Goal: Task Accomplishment & Management: Use online tool/utility

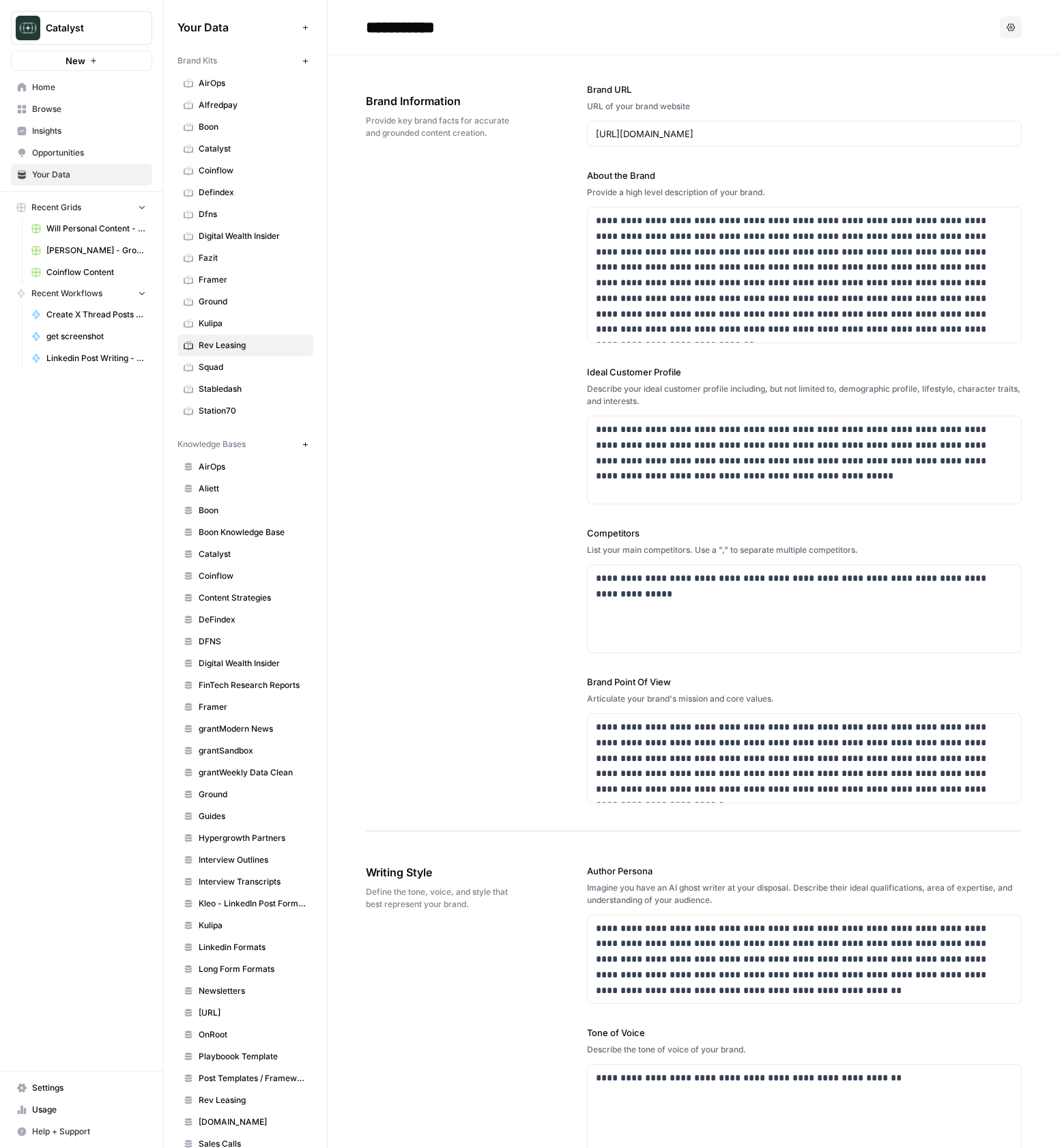
scroll to position [1604, 0]
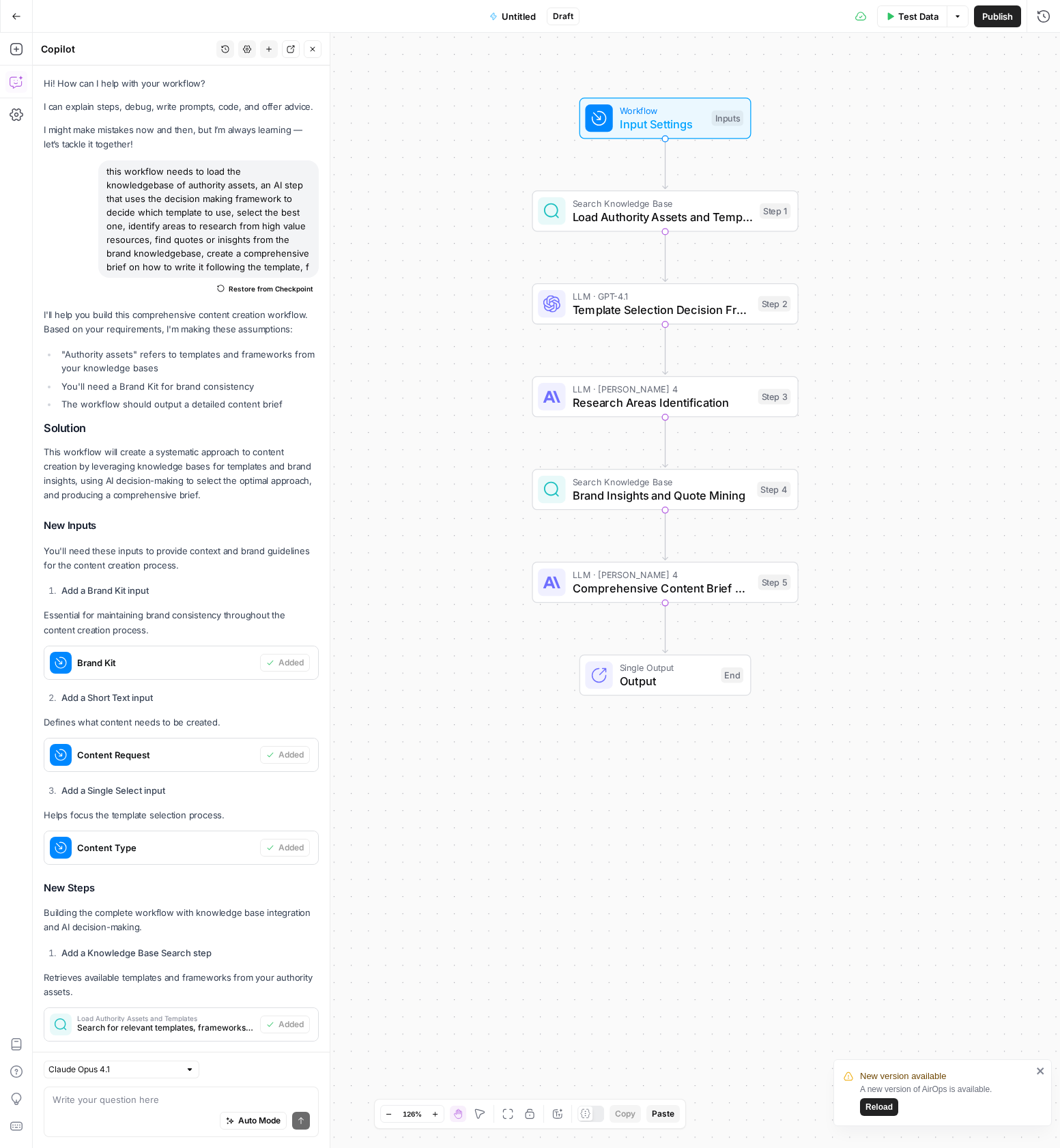
scroll to position [18796, 0]
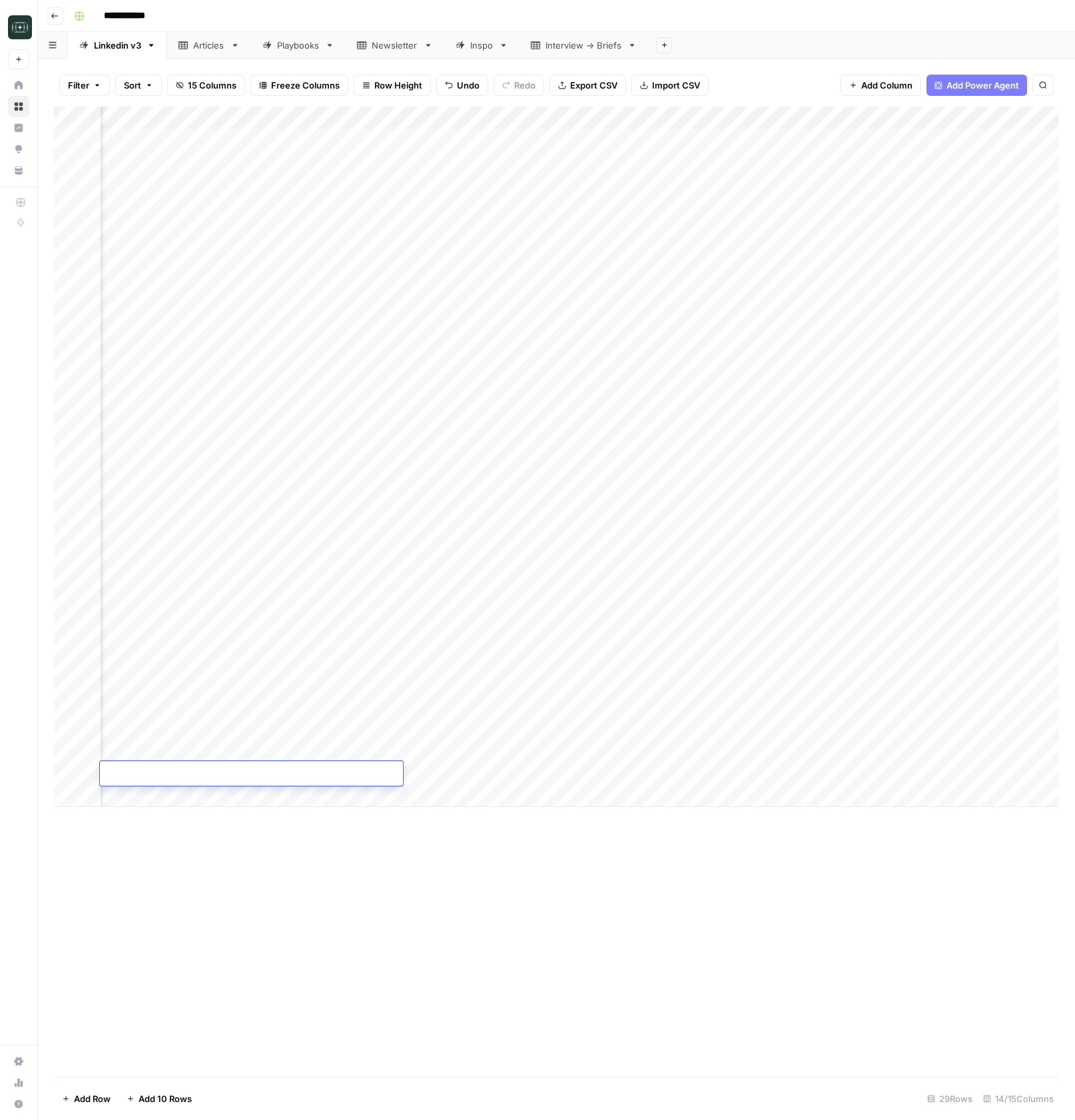
scroll to position [0, 249]
click at [750, 774] on div "Add Column" at bounding box center [556, 457] width 1005 height 701
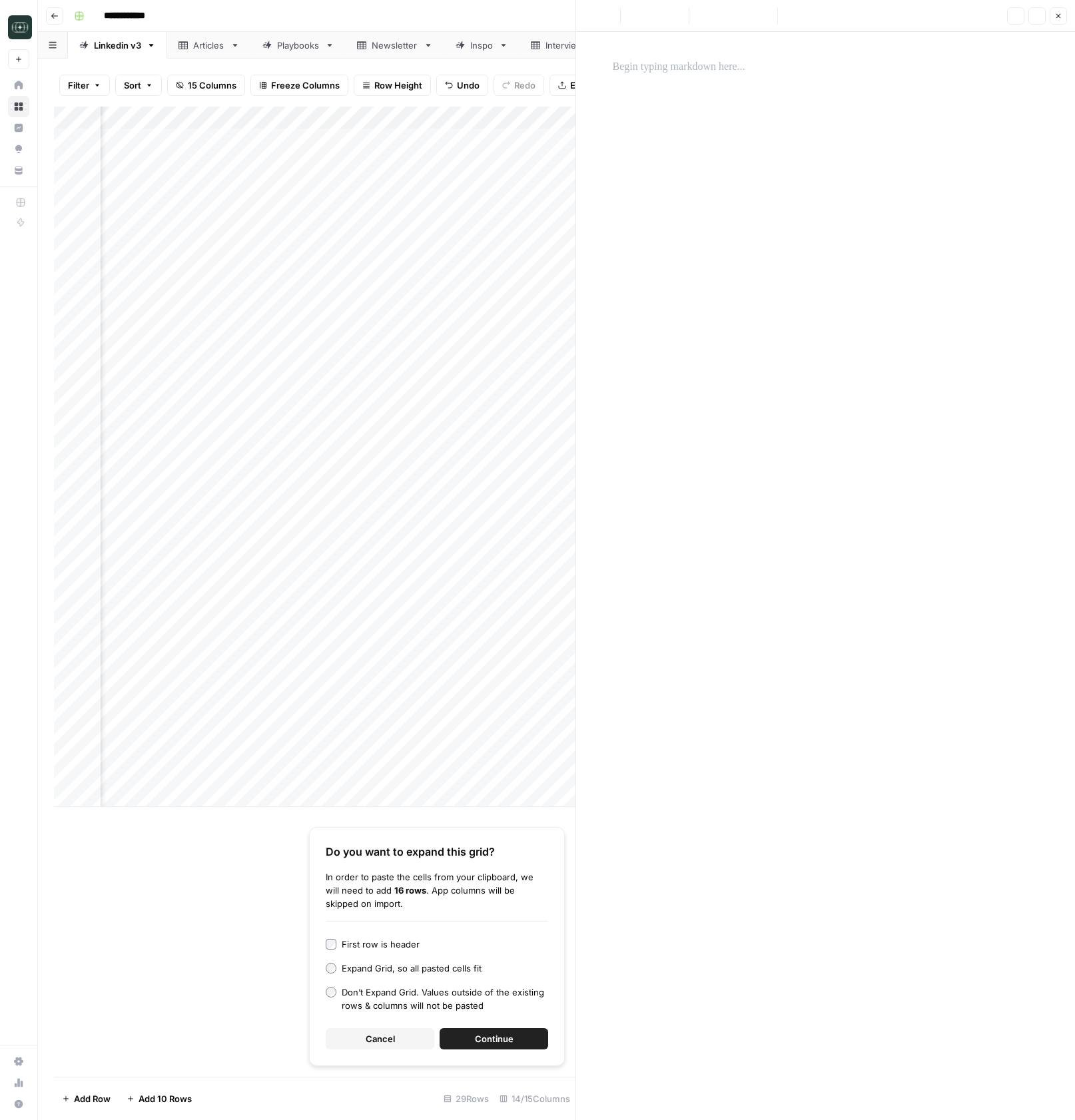
click at [739, 693] on div at bounding box center [826, 575] width 442 height 1088
click at [345, 1043] on button "Cancel" at bounding box center [380, 1040] width 108 height 22
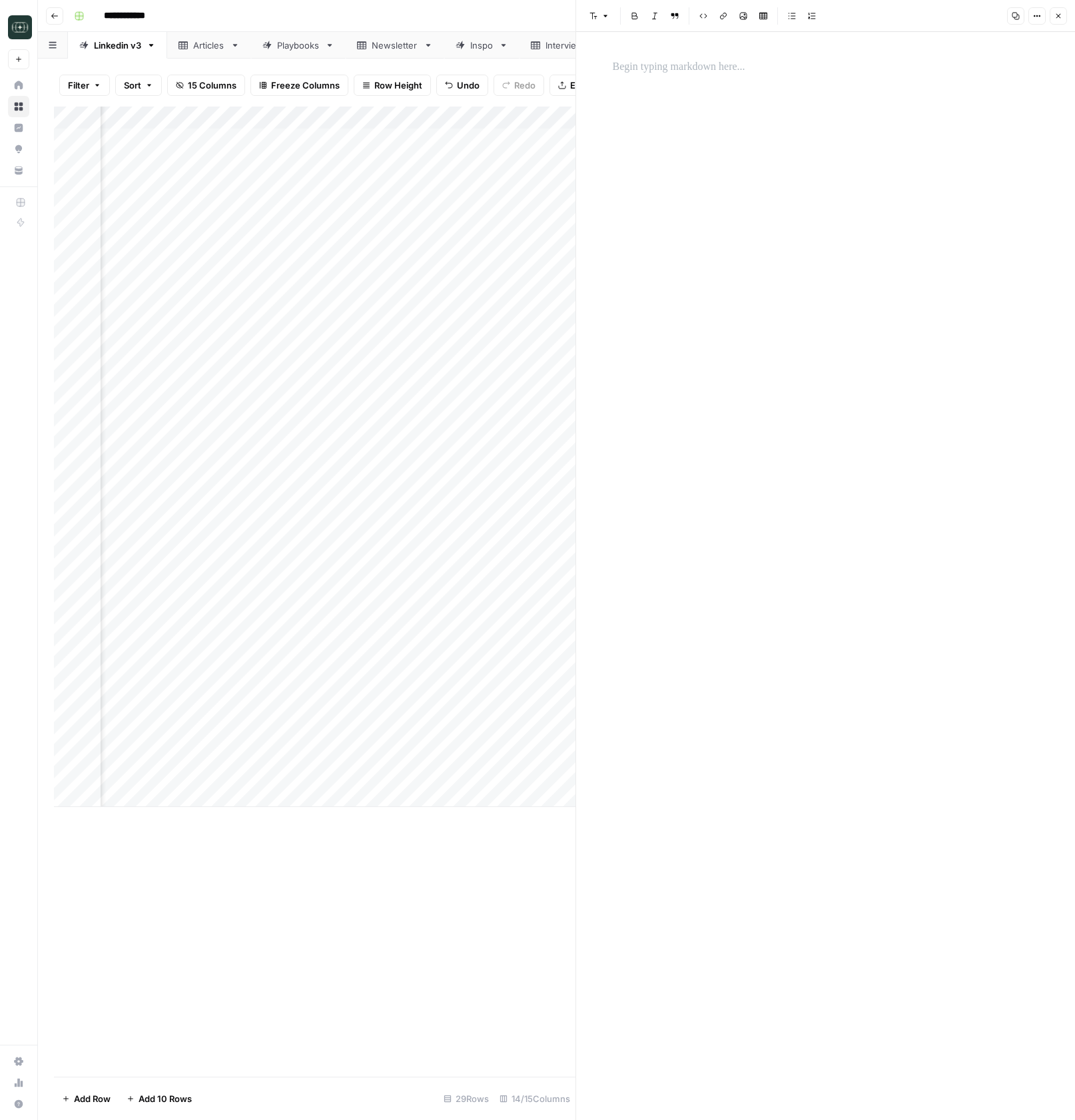
click at [756, 200] on div at bounding box center [826, 575] width 442 height 1088
click at [717, 65] on p "To enrich screen reader interactions, please activate Accessibility in Grammarl…" at bounding box center [825, 67] width 426 height 17
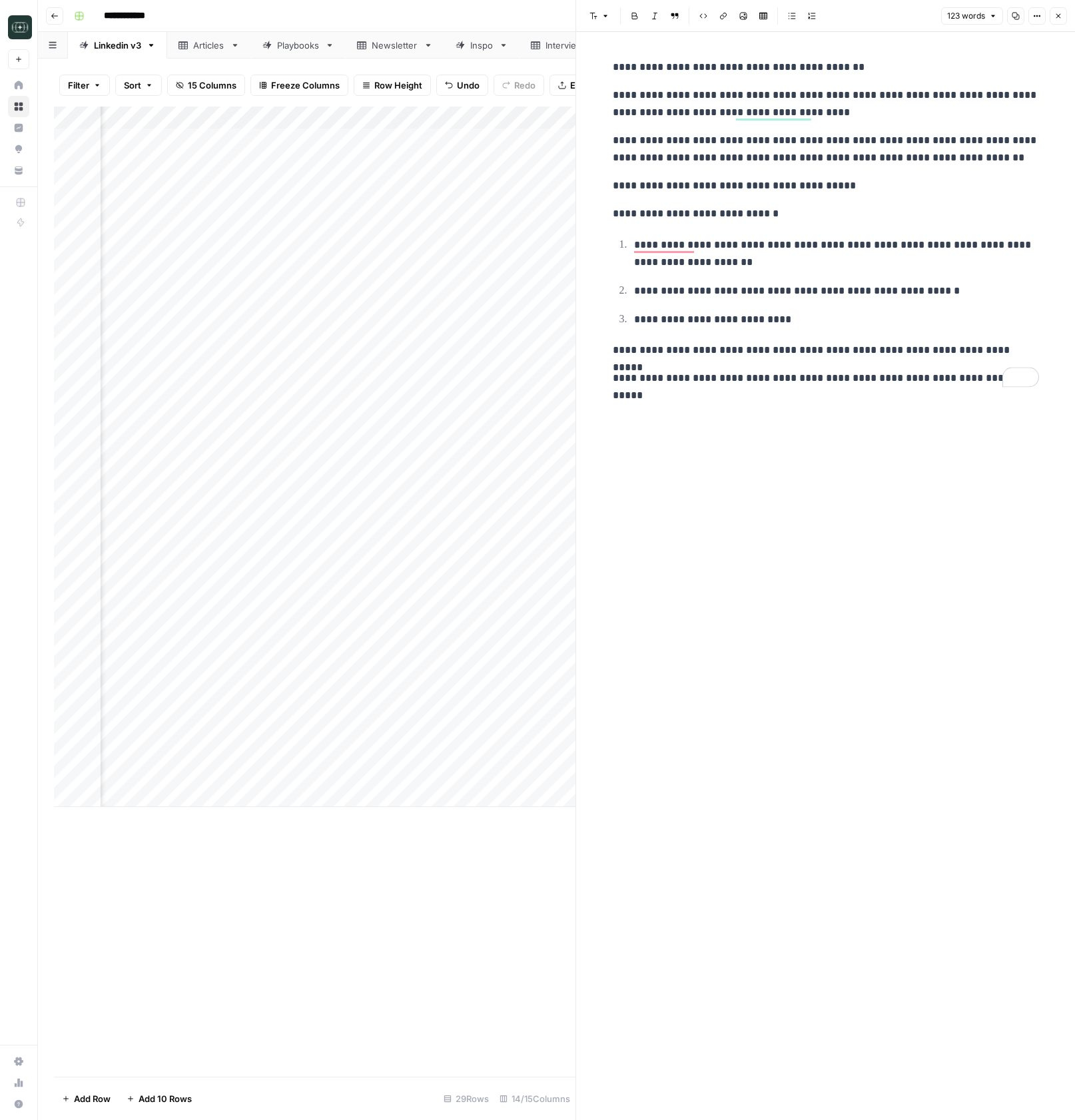
click at [1043, 14] on button "Options" at bounding box center [1037, 15] width 17 height 17
click at [1062, 19] on button "Close" at bounding box center [1058, 15] width 17 height 17
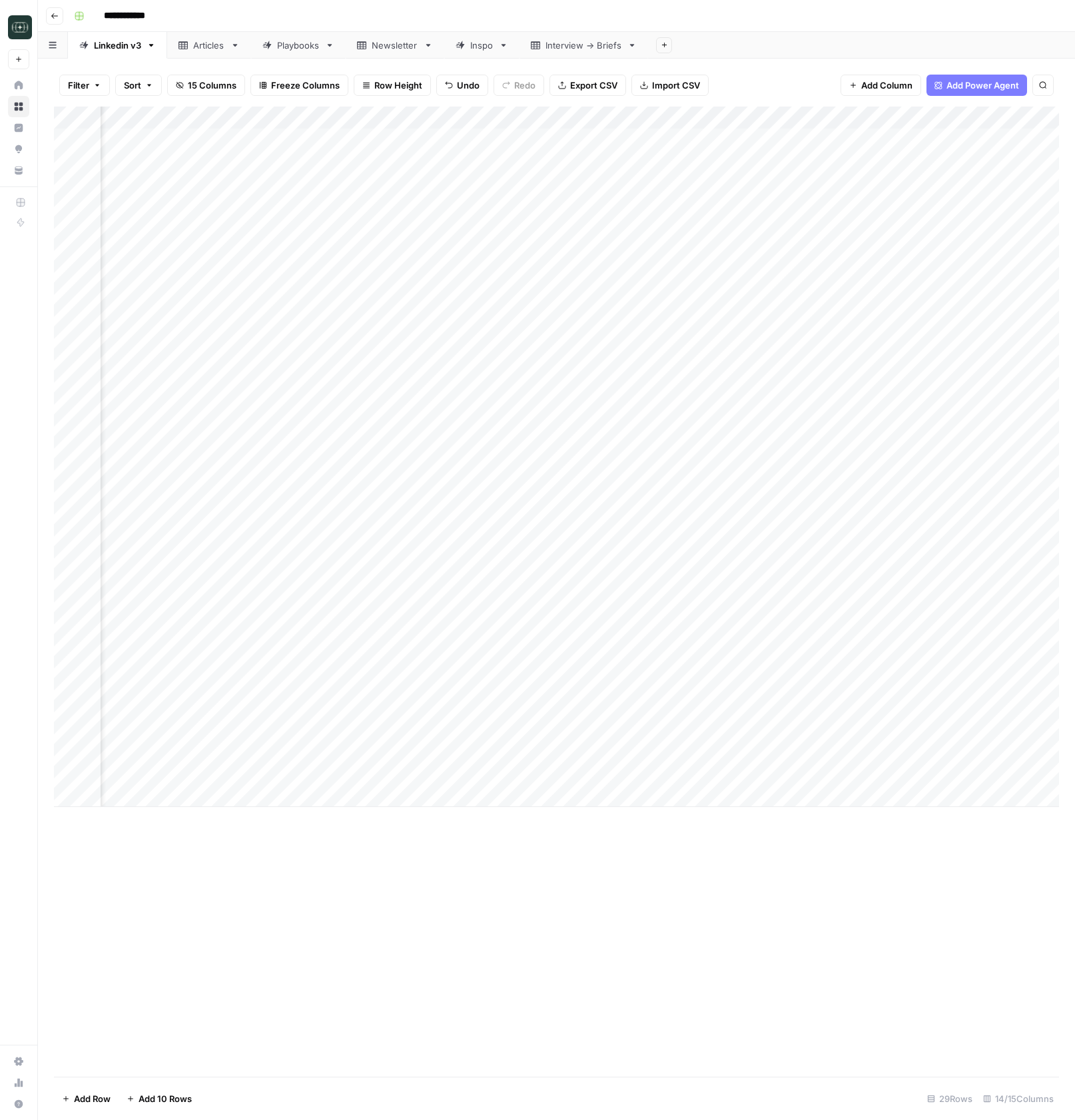
scroll to position [0, 804]
click at [920, 772] on div "Add Column" at bounding box center [556, 457] width 1005 height 701
click at [995, 774] on div "Add Column" at bounding box center [556, 457] width 1005 height 701
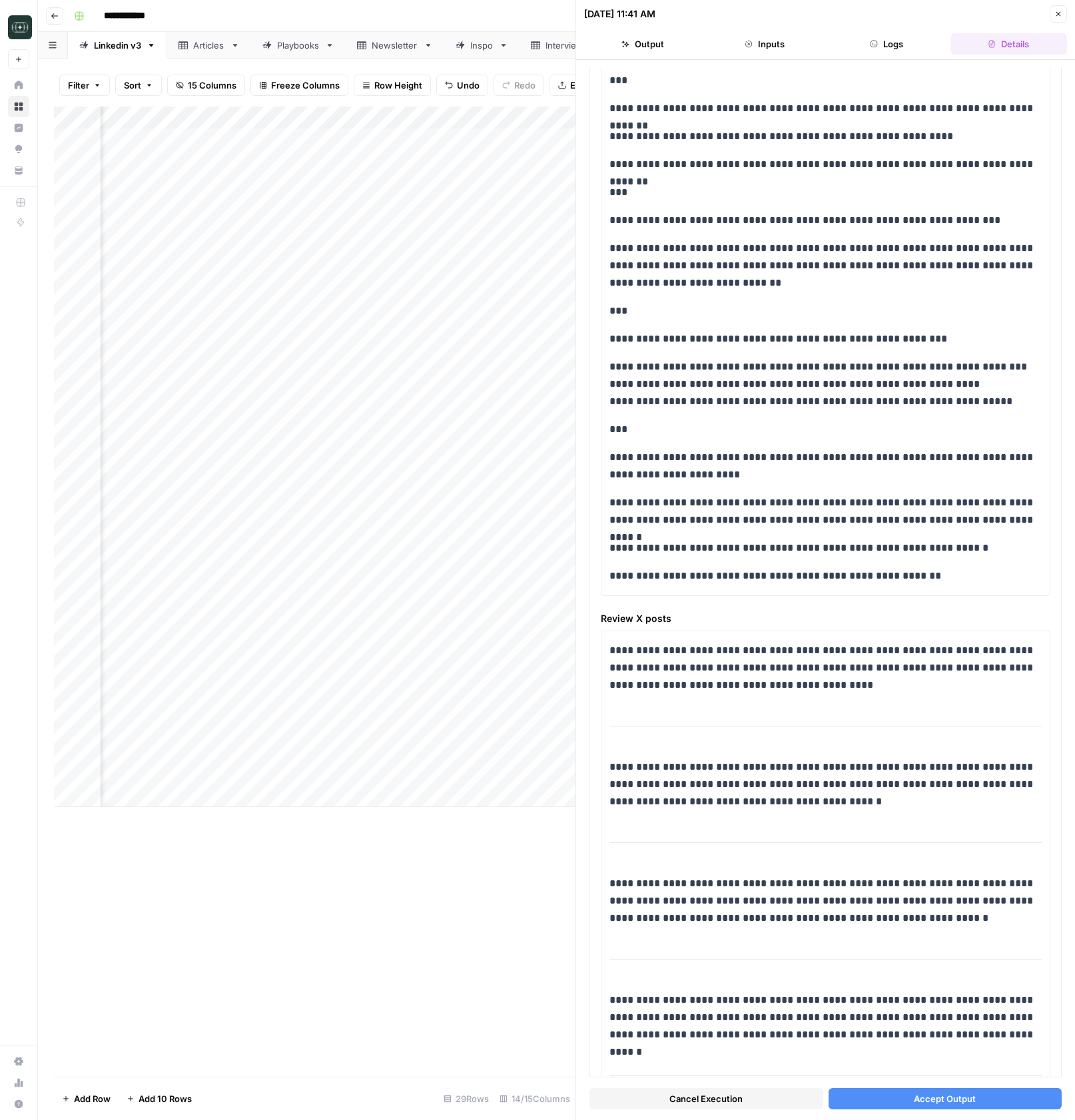
scroll to position [199, 0]
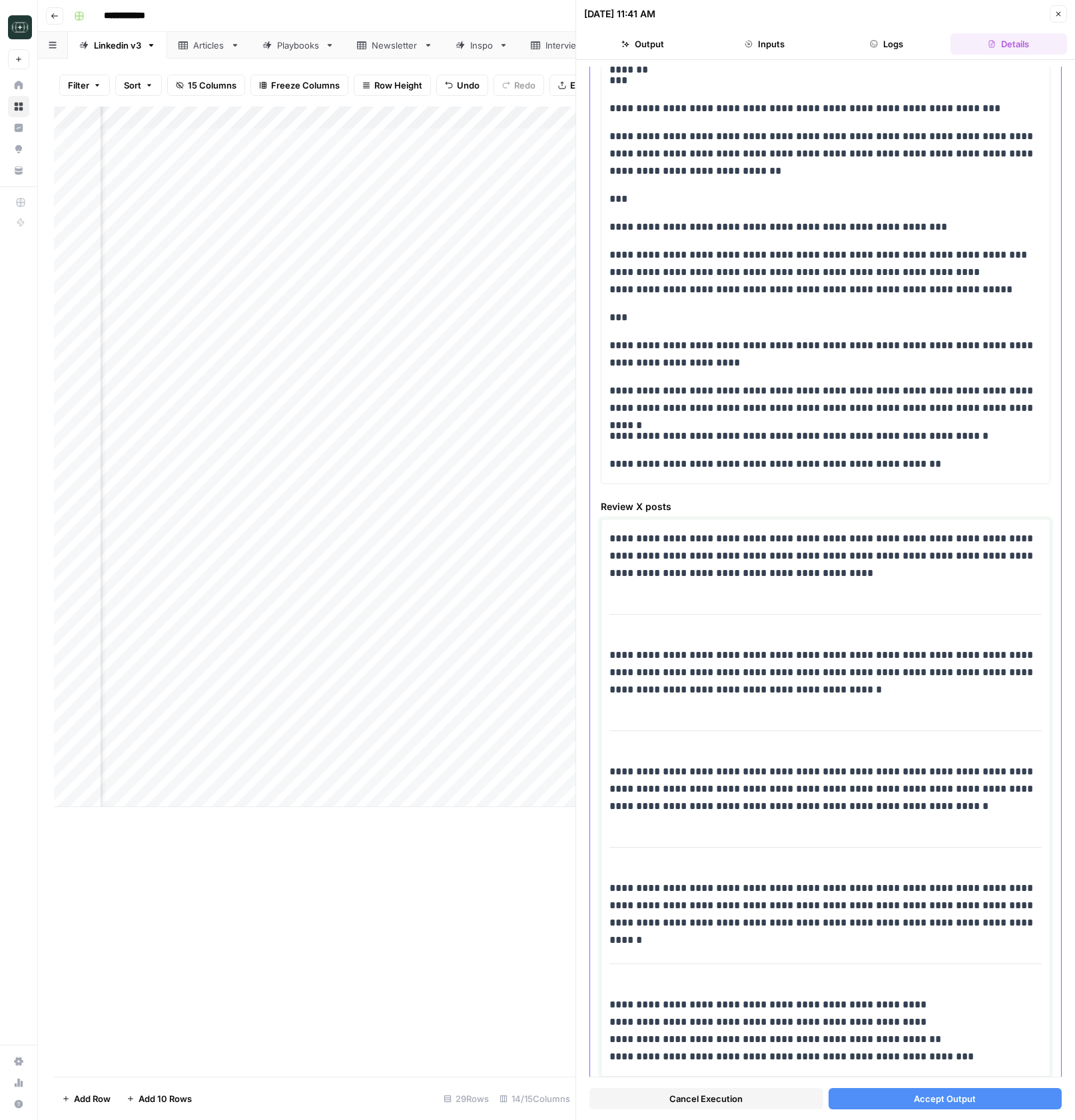
click at [793, 558] on p "**********" at bounding box center [825, 555] width 432 height 52
click at [958, 1097] on span "Accept Output" at bounding box center [944, 1098] width 62 height 13
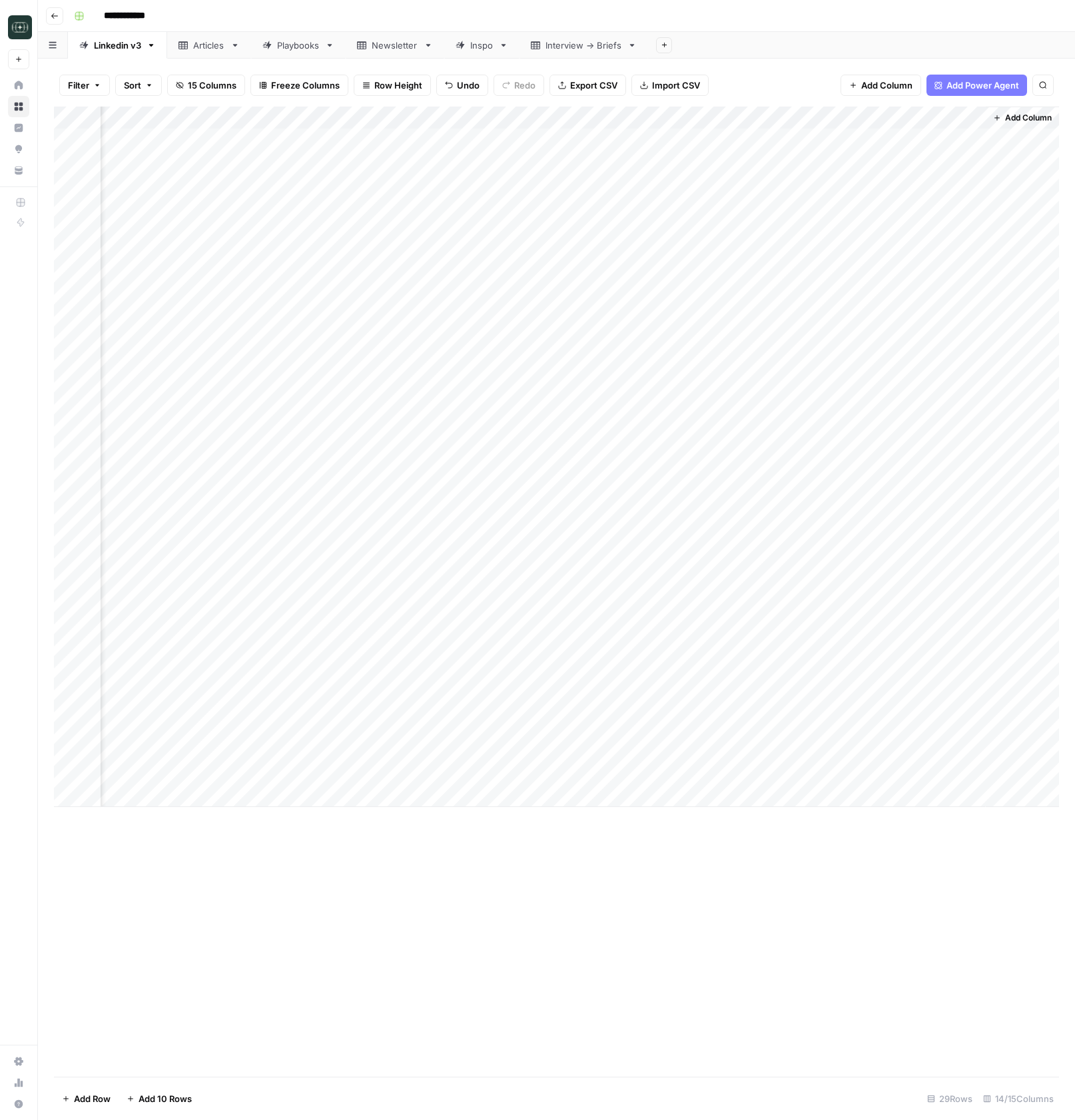
scroll to position [0, 1142]
click at [977, 770] on div "Add Column" at bounding box center [556, 457] width 1005 height 701
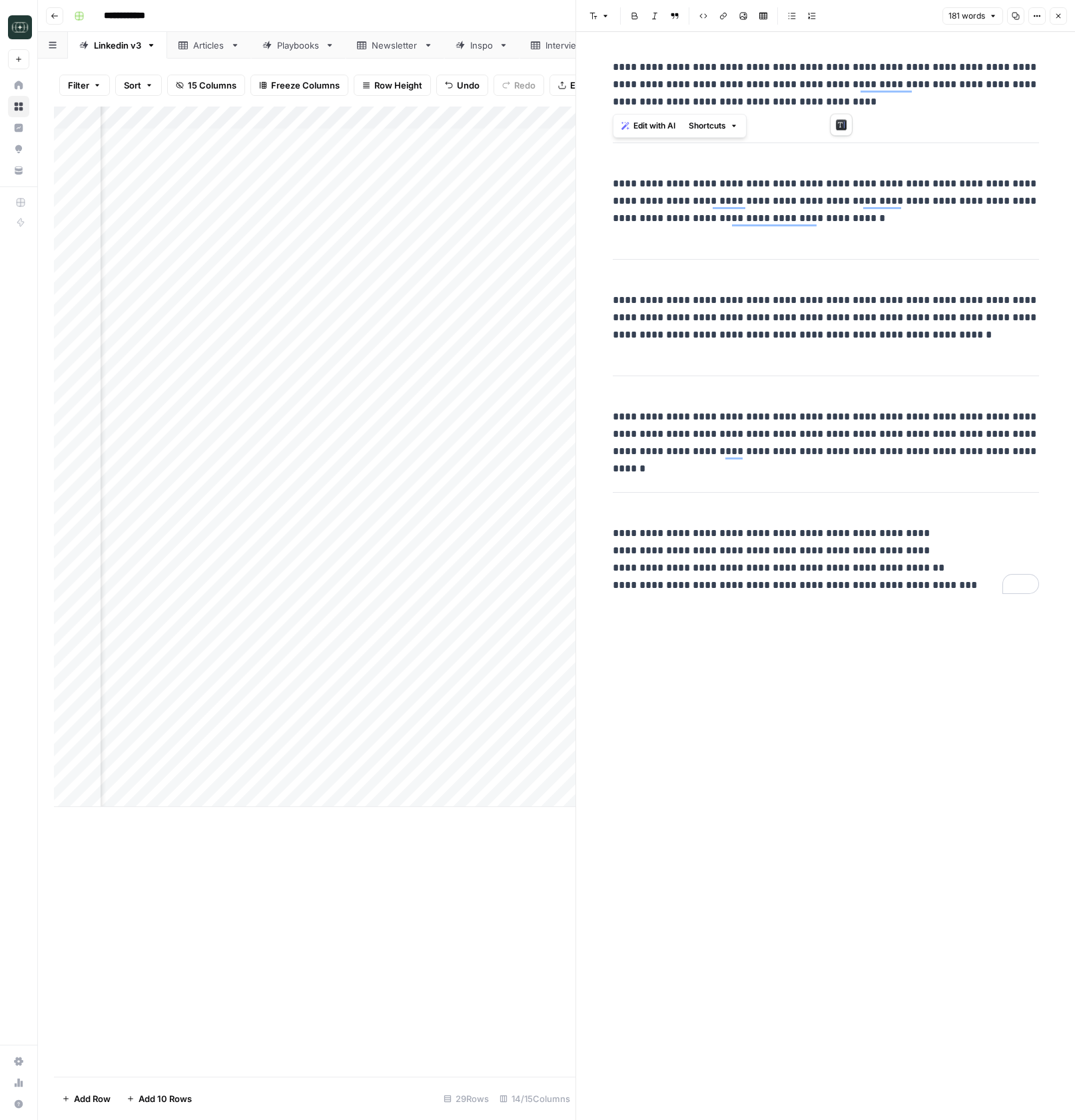
drag, startPoint x: 608, startPoint y: 65, endPoint x: 884, endPoint y: 101, distance: 278.3
click at [884, 101] on div "**********" at bounding box center [826, 326] width 442 height 546
copy p "**********"
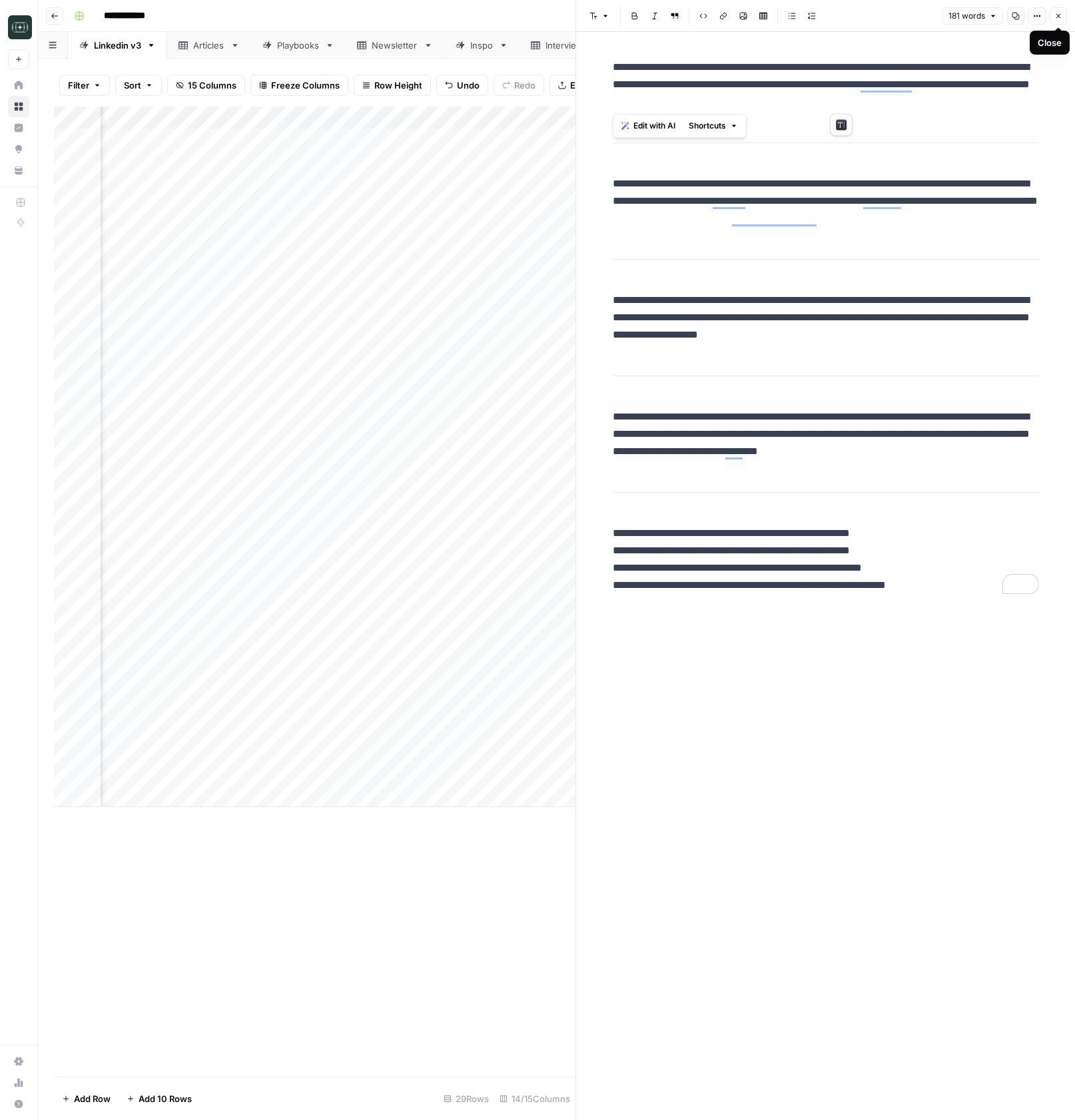
click at [1058, 18] on icon "button" at bounding box center [1058, 15] width 8 height 8
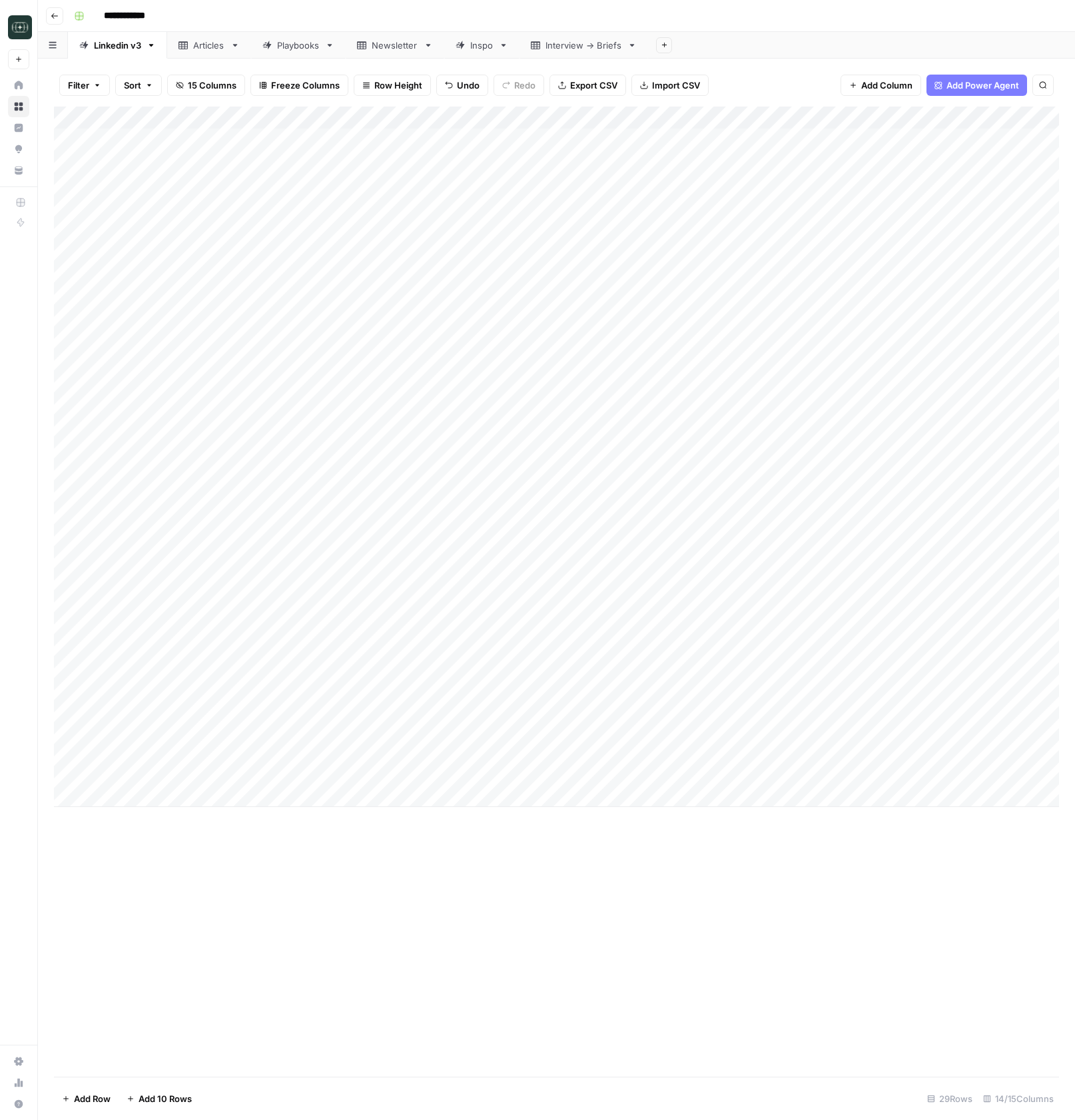
scroll to position [0, 1]
